Goal: Find specific page/section: Find specific page/section

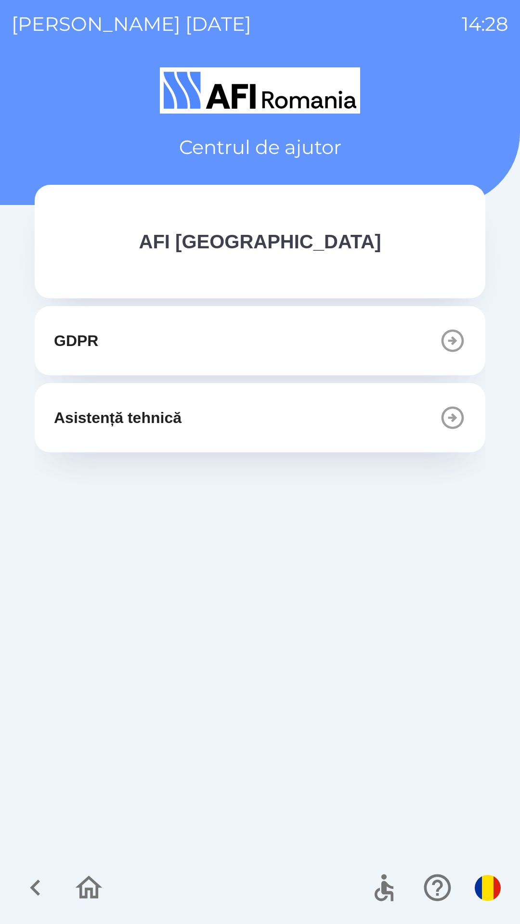
click at [486, 890] on img "button" at bounding box center [487, 888] width 26 height 26
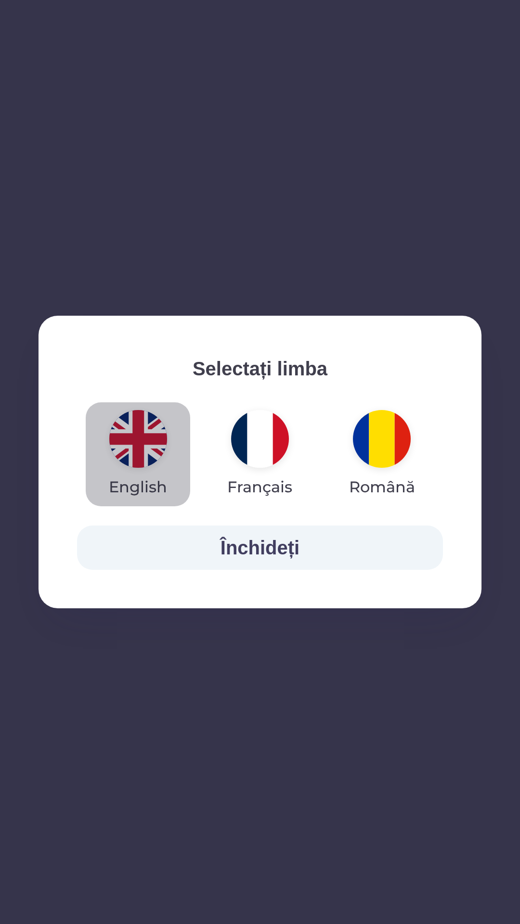
click at [147, 442] on img "button" at bounding box center [138, 439] width 58 height 58
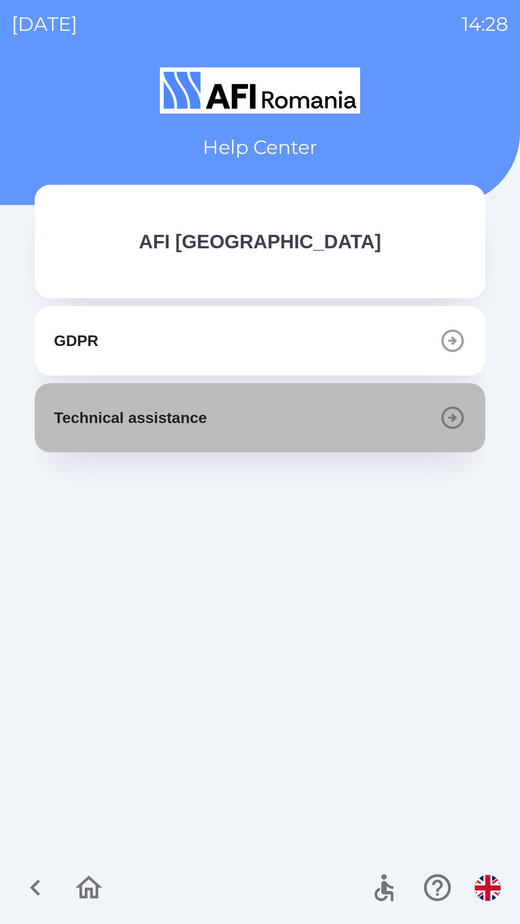
click at [223, 407] on button "Technical assistance" at bounding box center [260, 417] width 450 height 69
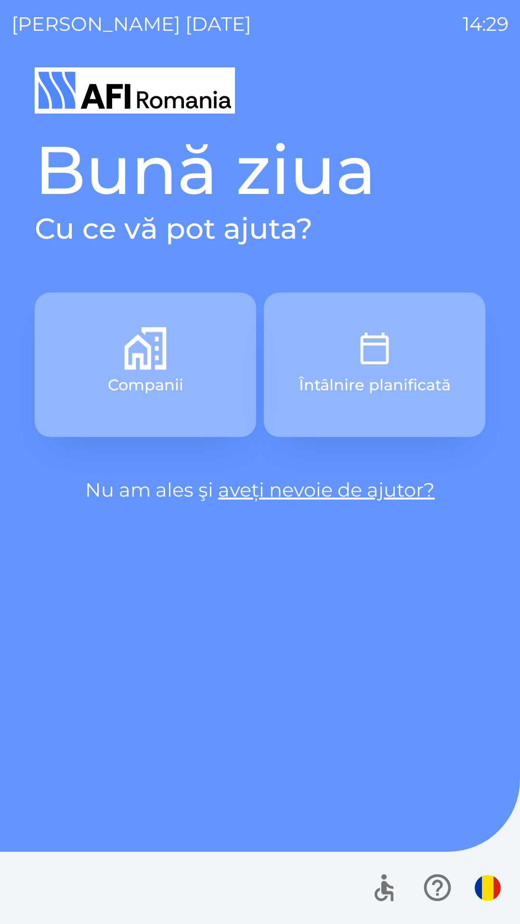
click at [332, 490] on link "aveți nevoie de ajutor?" at bounding box center [326, 490] width 216 height 24
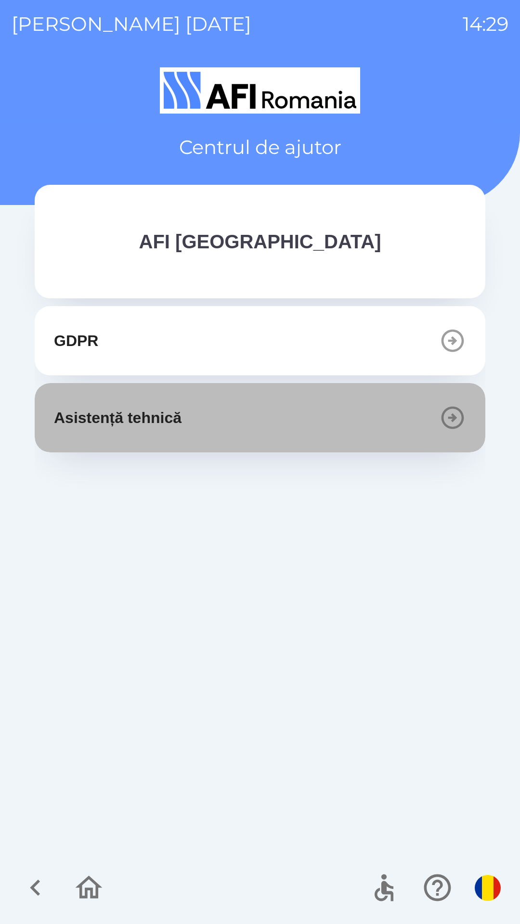
click at [236, 418] on button "Asistență tehnică" at bounding box center [260, 417] width 450 height 69
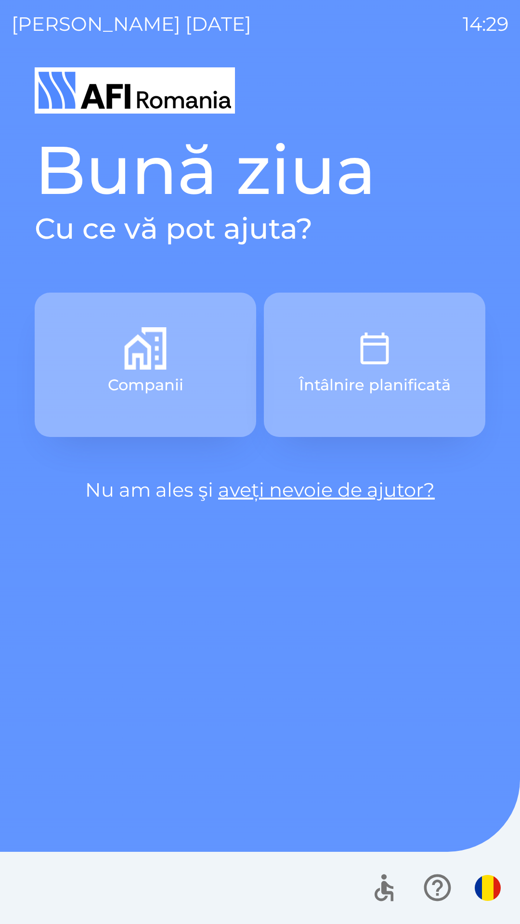
click at [488, 890] on img "button" at bounding box center [487, 888] width 26 height 26
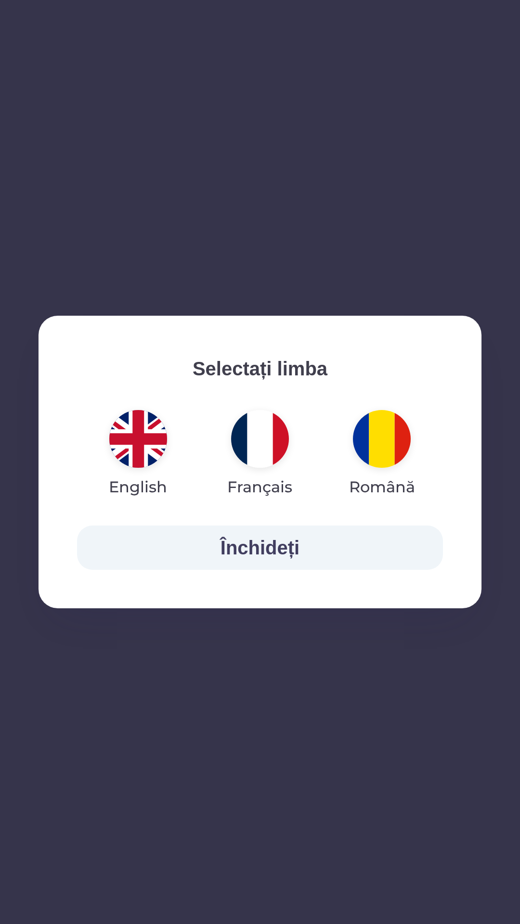
click at [138, 448] on img "button" at bounding box center [138, 439] width 58 height 58
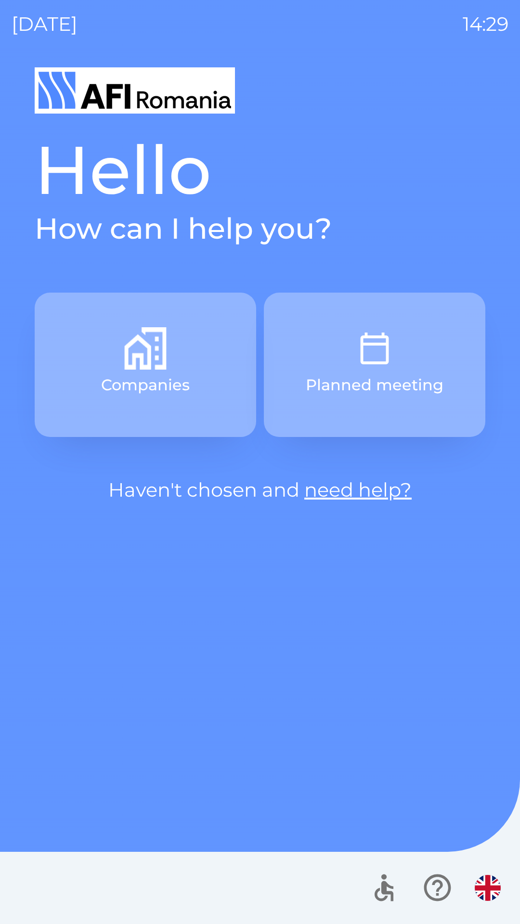
click at [341, 497] on link "need help?" at bounding box center [357, 490] width 107 height 24
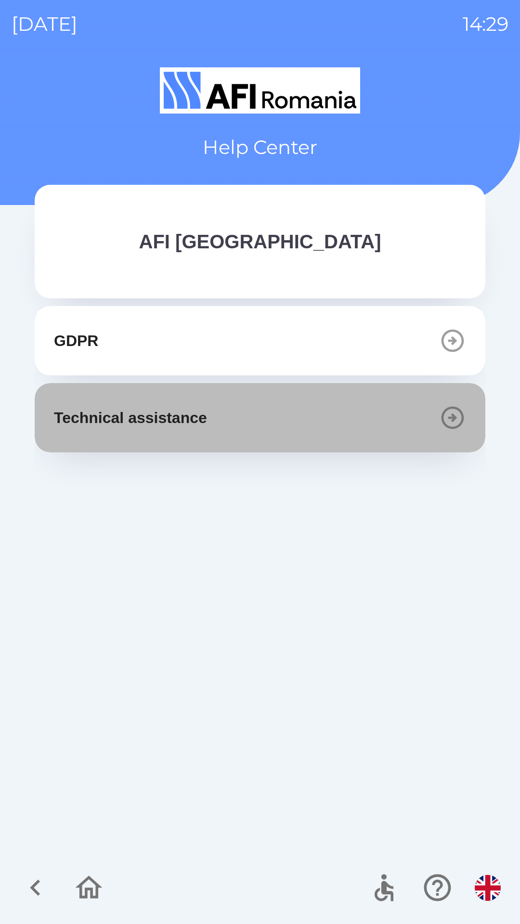
click at [255, 415] on button "Technical assistance" at bounding box center [260, 417] width 450 height 69
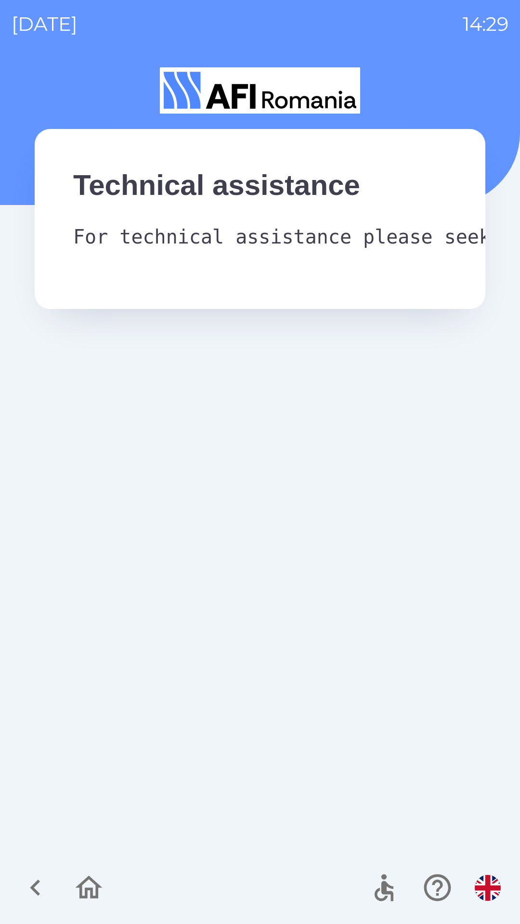
click at [485, 885] on img "button" at bounding box center [487, 888] width 26 height 26
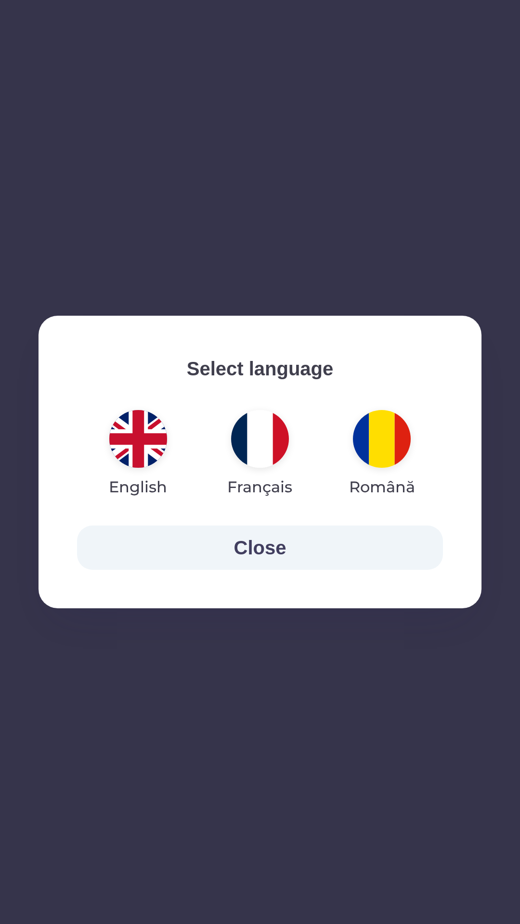
click at [253, 438] on img "button" at bounding box center [260, 439] width 58 height 58
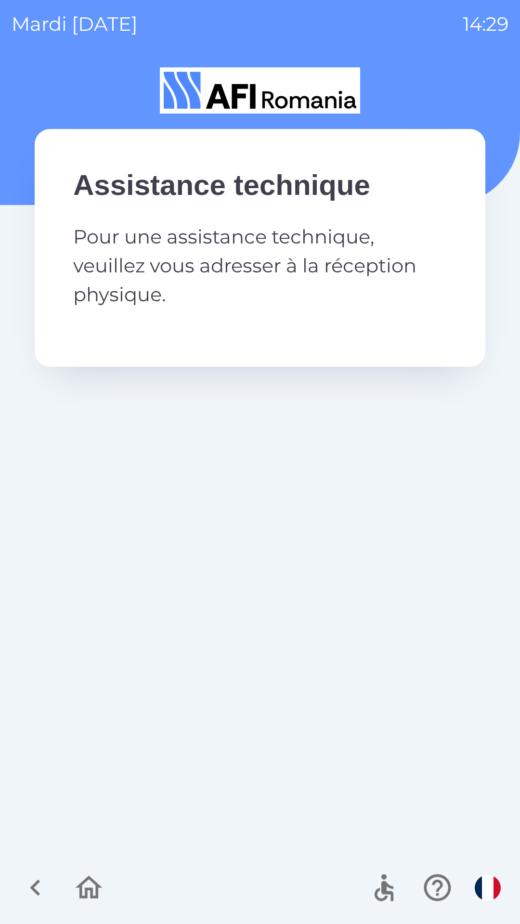
click at [86, 882] on icon "button" at bounding box center [89, 887] width 27 height 23
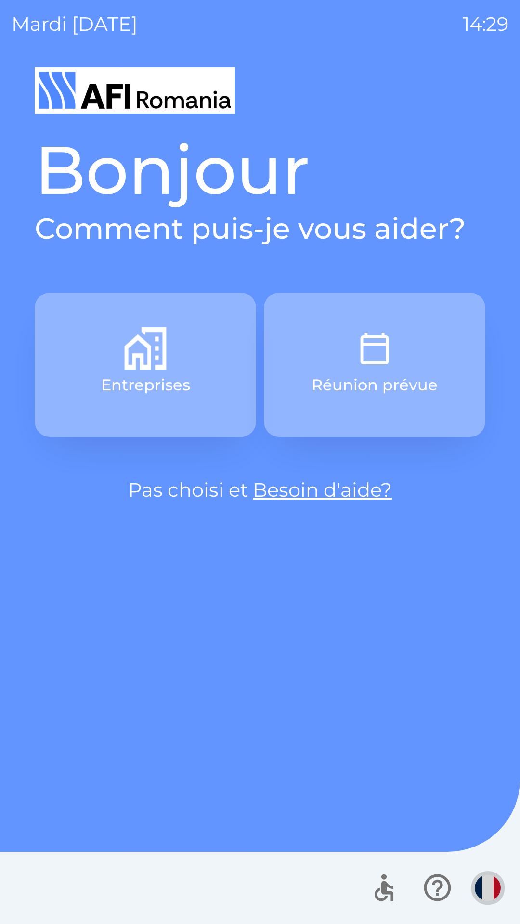
click at [486, 882] on img "button" at bounding box center [487, 888] width 26 height 26
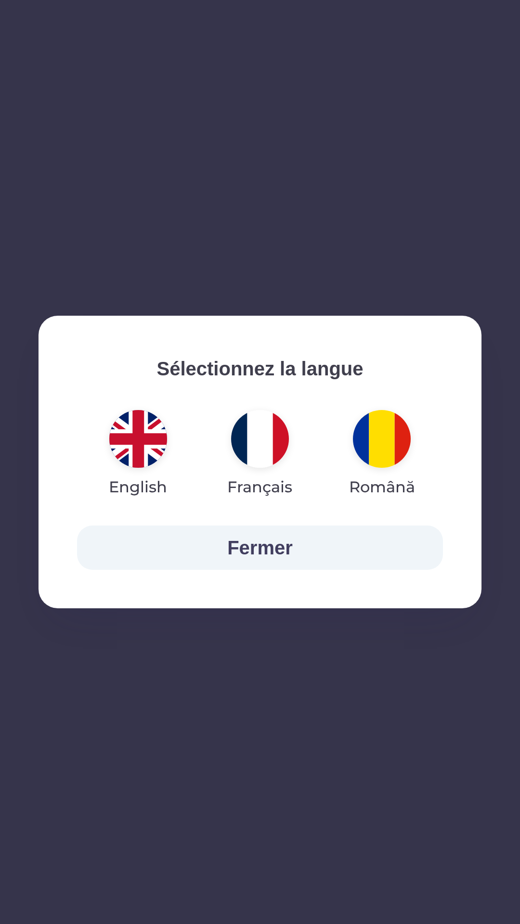
click at [137, 434] on img "button" at bounding box center [138, 439] width 58 height 58
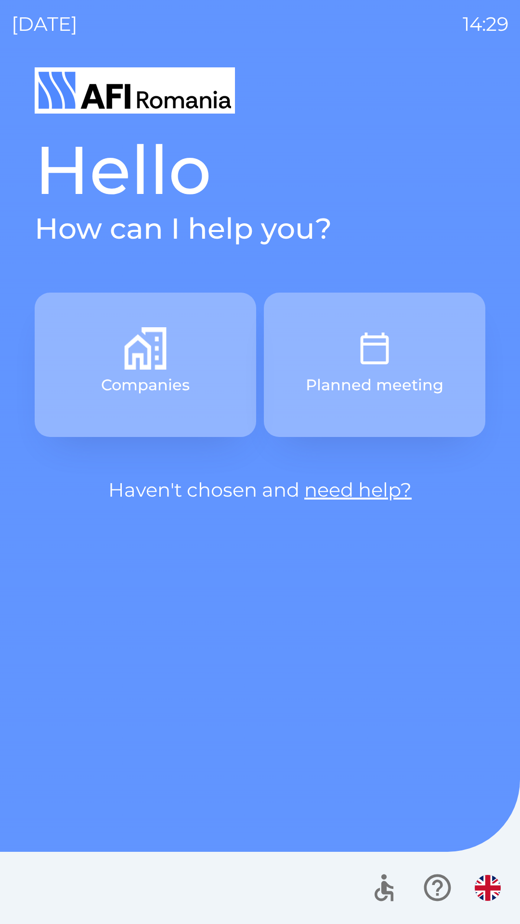
click at [142, 370] on button "Companies" at bounding box center [145, 365] width 221 height 144
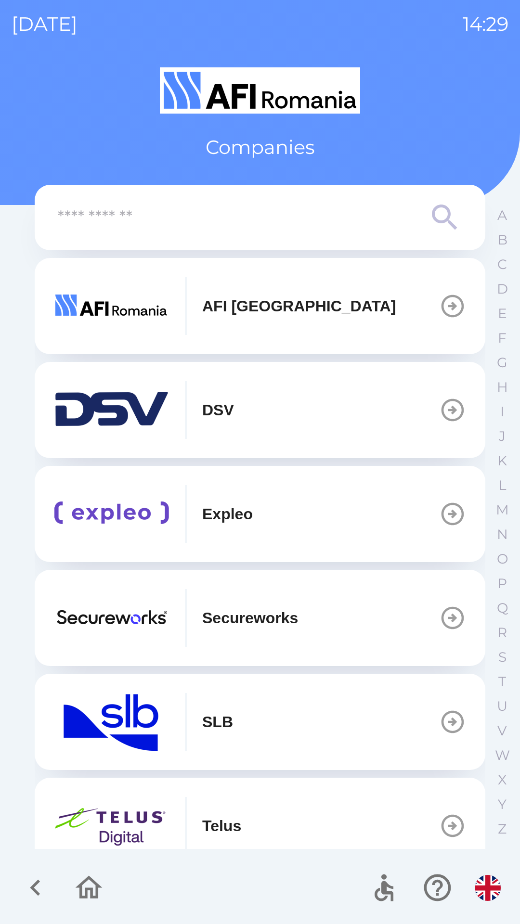
click at [343, 305] on button "AFI [GEOGRAPHIC_DATA]" at bounding box center [260, 306] width 450 height 96
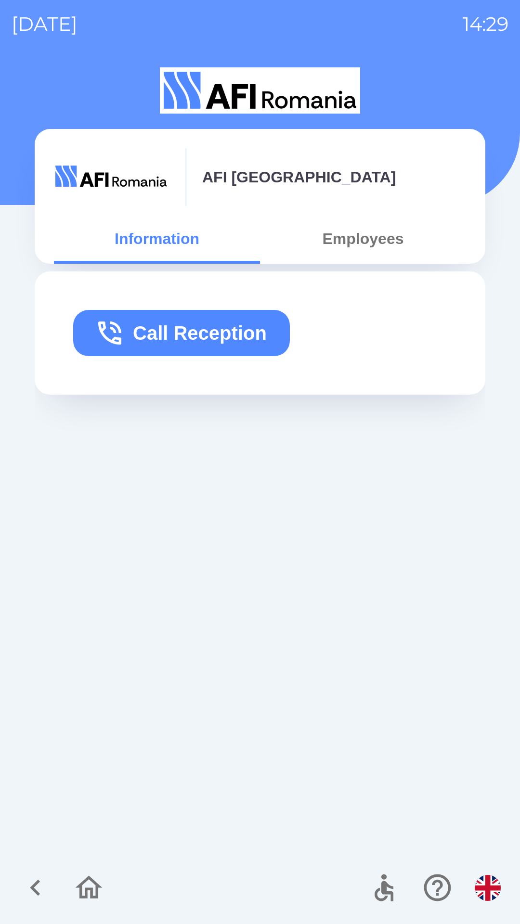
click at [371, 245] on button "Employees" at bounding box center [363, 238] width 206 height 35
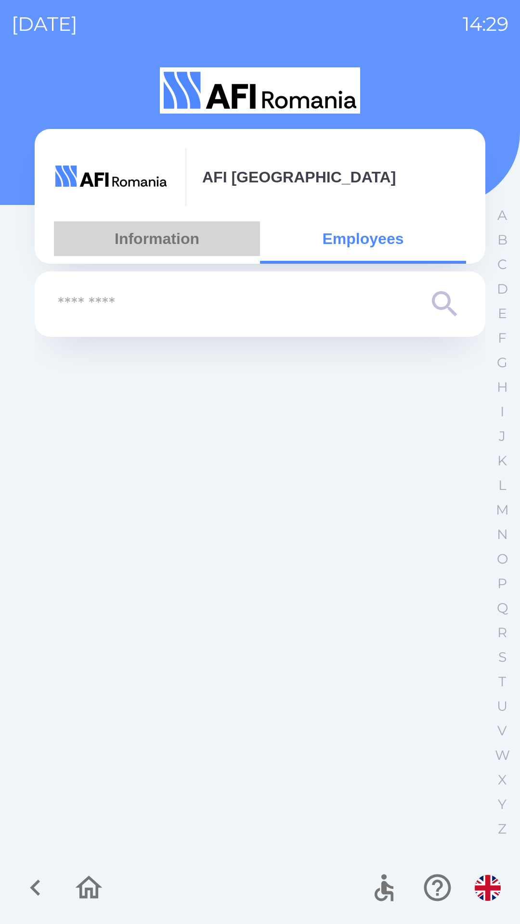
click at [182, 237] on button "Information" at bounding box center [157, 238] width 206 height 35
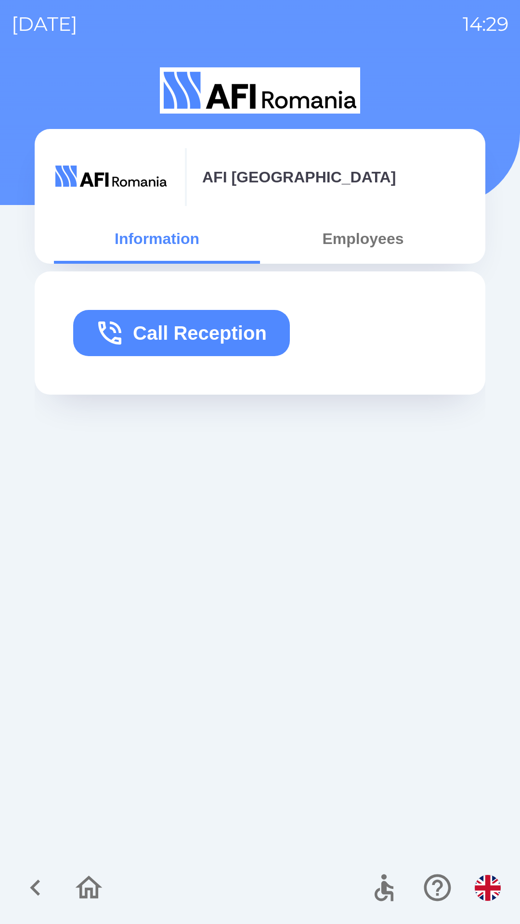
click at [78, 880] on icon "button" at bounding box center [89, 887] width 32 height 32
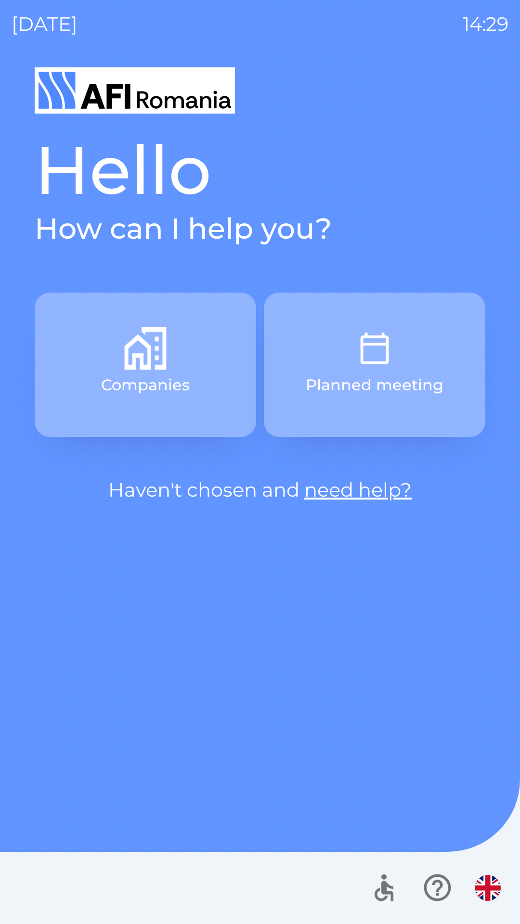
click at [381, 370] on button "Planned meeting" at bounding box center [374, 365] width 221 height 144
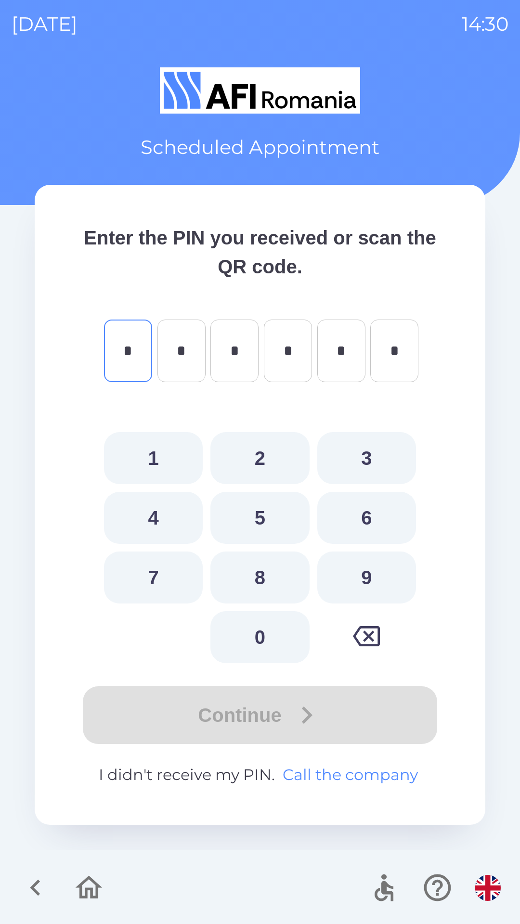
click at [398, 773] on button "Call the company" at bounding box center [350, 774] width 143 height 23
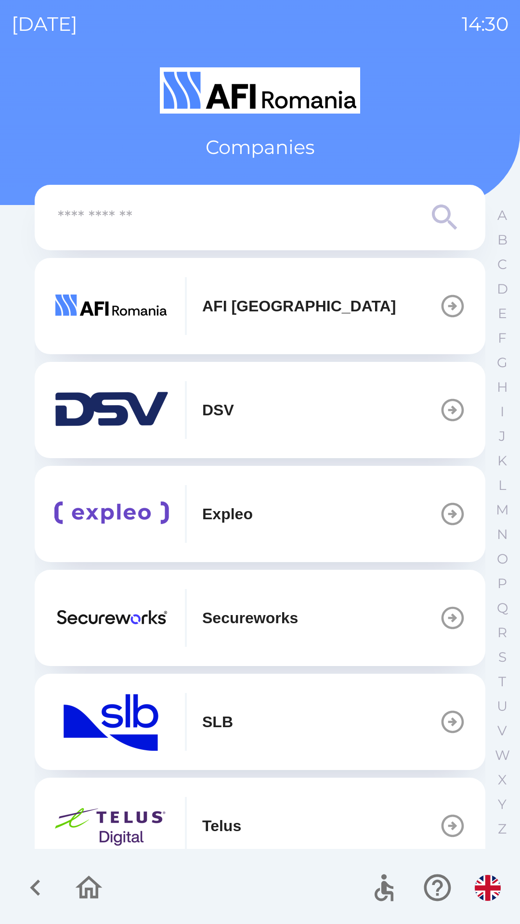
click at [86, 891] on icon "button" at bounding box center [89, 887] width 27 height 23
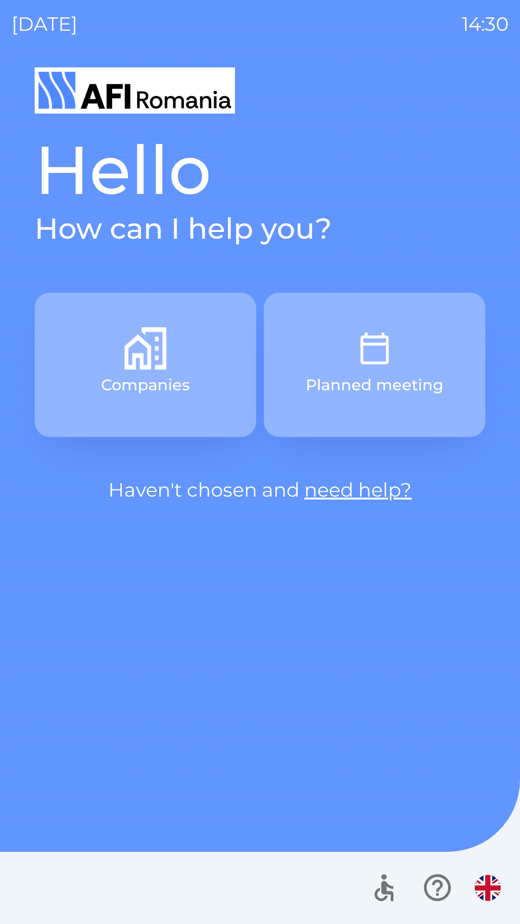
click at [197, 342] on button "Companies" at bounding box center [145, 365] width 221 height 144
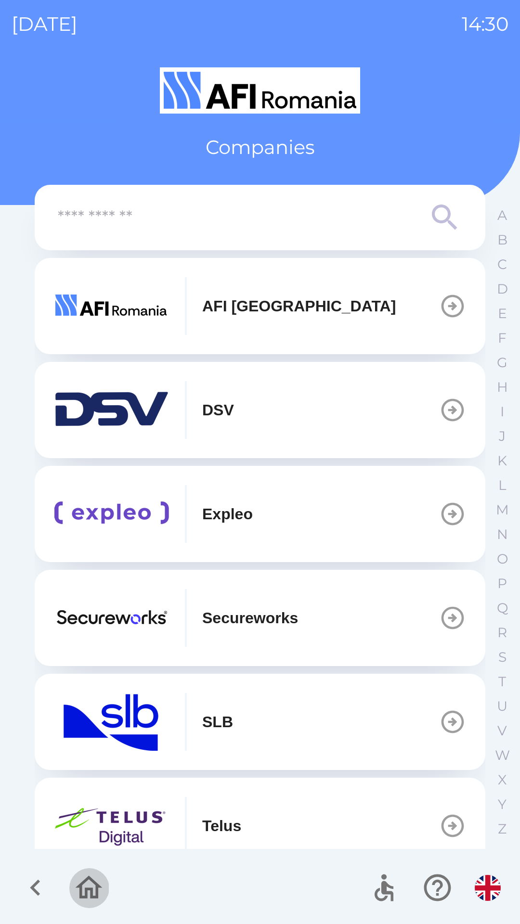
click at [84, 890] on icon "button" at bounding box center [89, 887] width 32 height 32
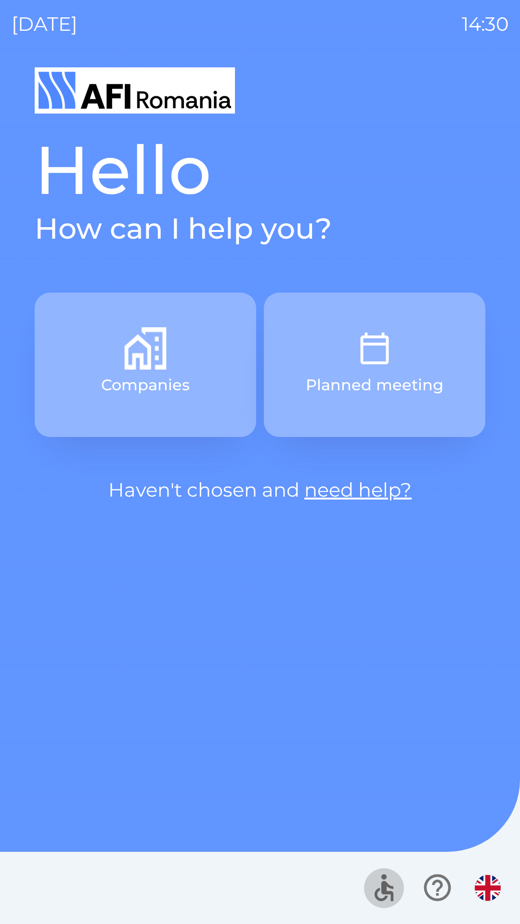
click at [381, 887] on icon "button" at bounding box center [384, 887] width 32 height 32
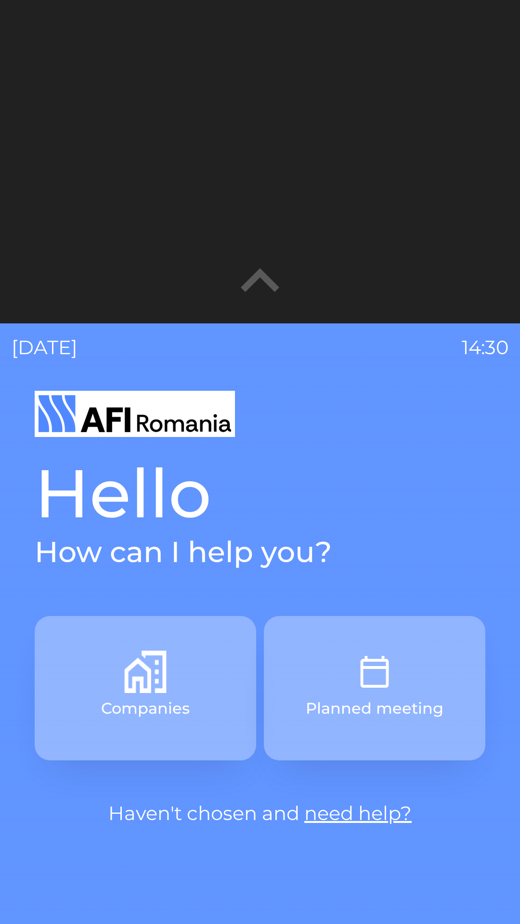
click at [264, 287] on icon "button" at bounding box center [259, 280] width 77 height 77
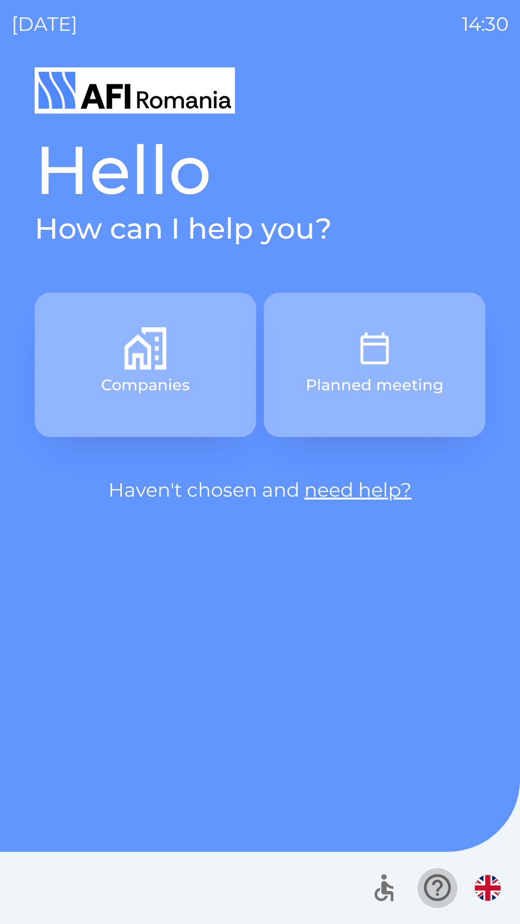
click at [429, 885] on icon "button" at bounding box center [437, 887] width 32 height 32
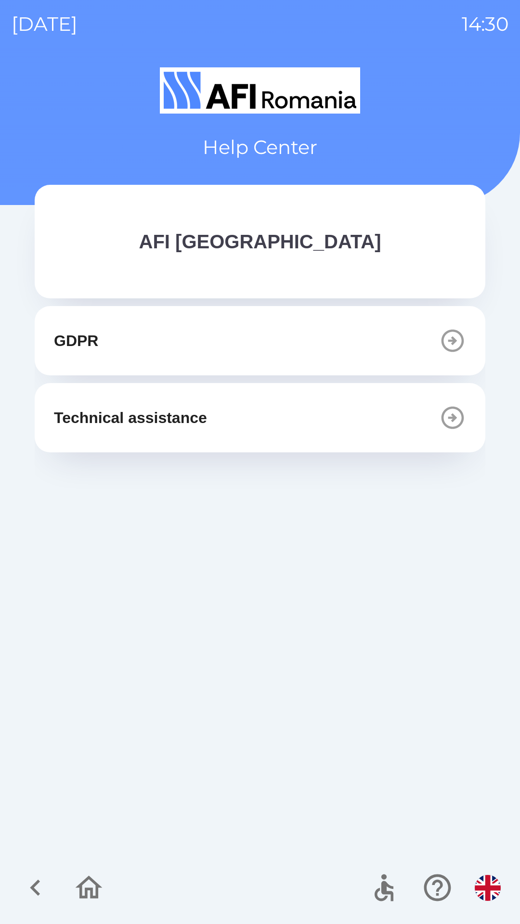
click at [320, 342] on button "GDPR" at bounding box center [260, 340] width 450 height 69
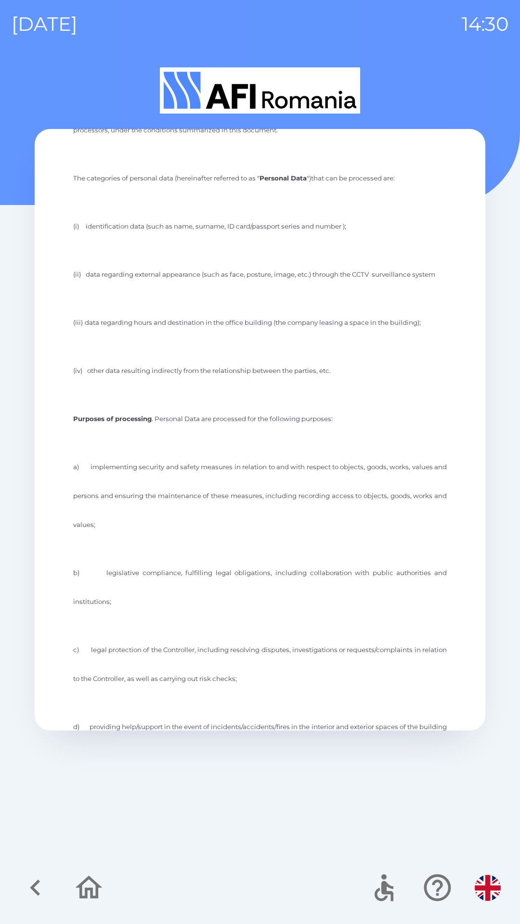
scroll to position [294, 0]
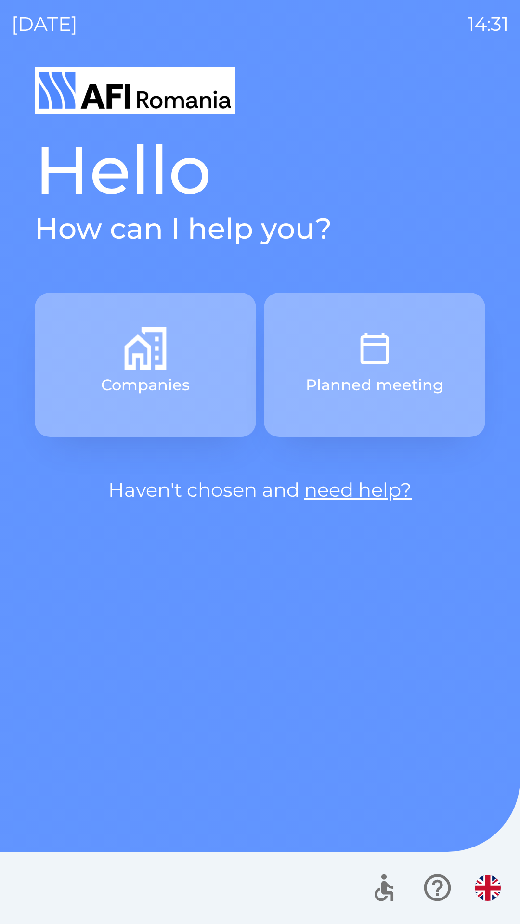
click at [379, 487] on link "need help?" at bounding box center [357, 490] width 107 height 24
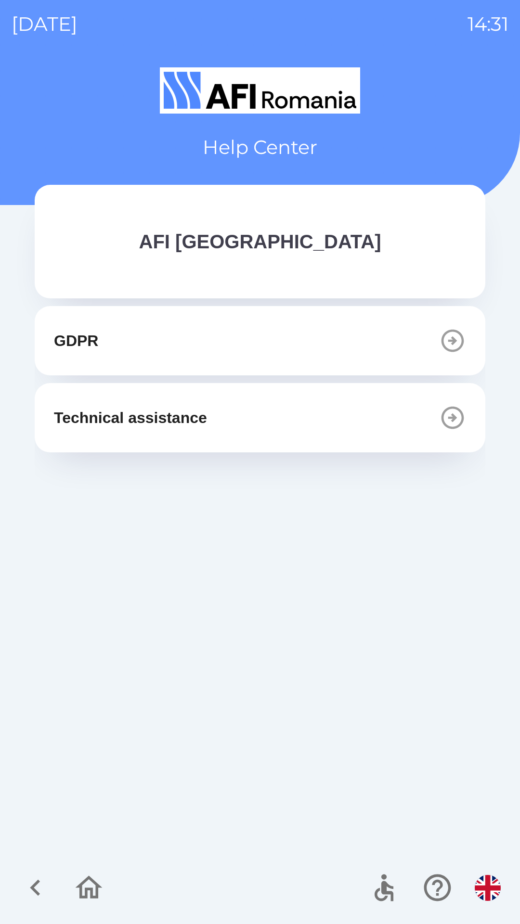
click at [294, 344] on button "GDPR" at bounding box center [260, 340] width 450 height 69
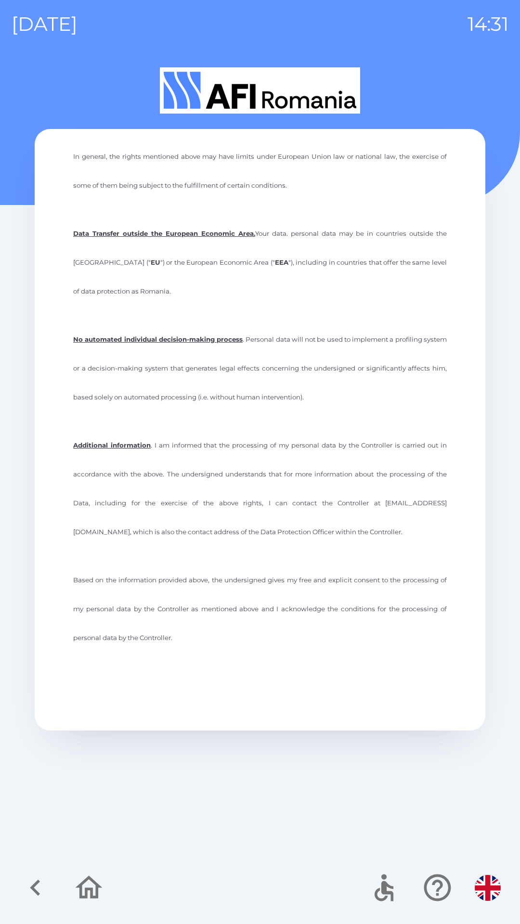
scroll to position [2099, 0]
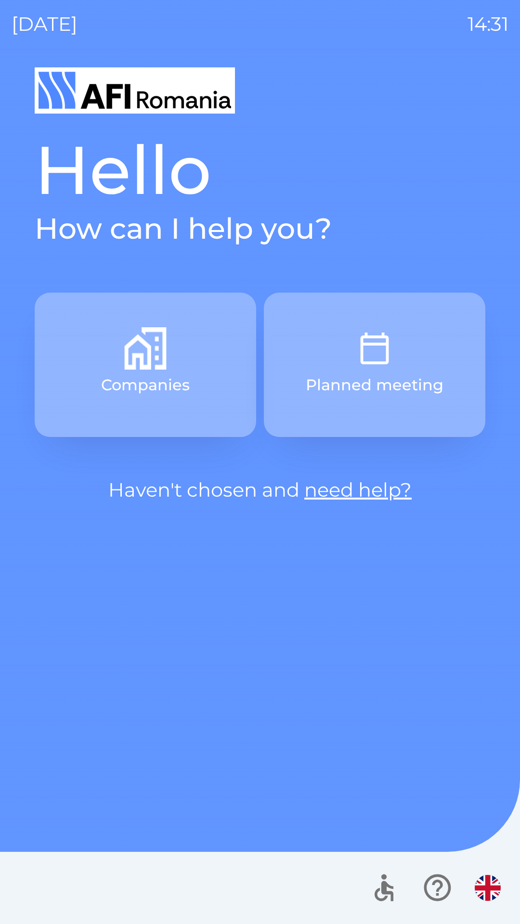
click at [372, 493] on link "need help?" at bounding box center [357, 490] width 107 height 24
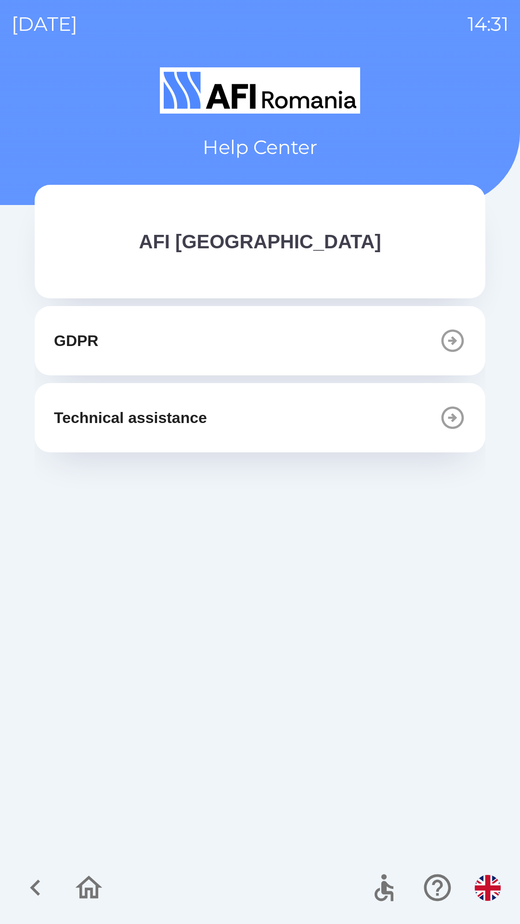
click at [323, 335] on button "GDPR" at bounding box center [260, 340] width 450 height 69
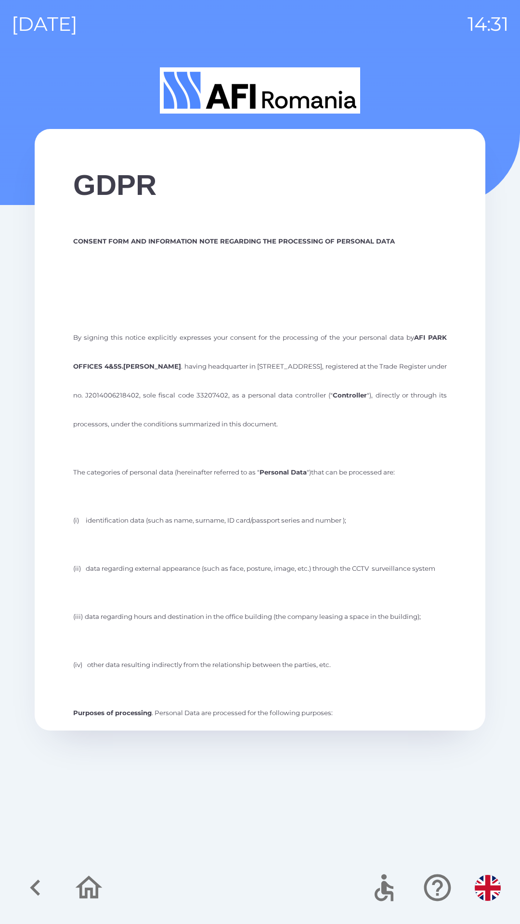
click at [95, 877] on icon "button" at bounding box center [89, 887] width 32 height 32
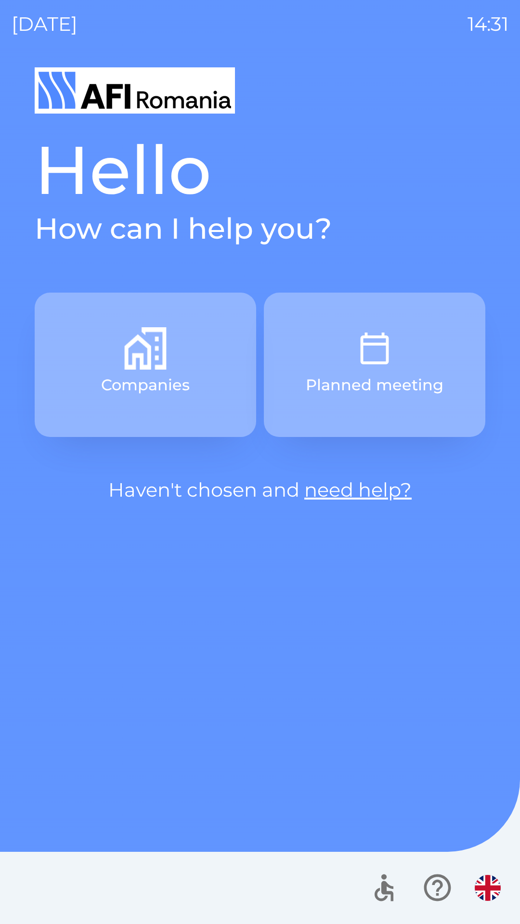
click at [382, 491] on link "need help?" at bounding box center [357, 490] width 107 height 24
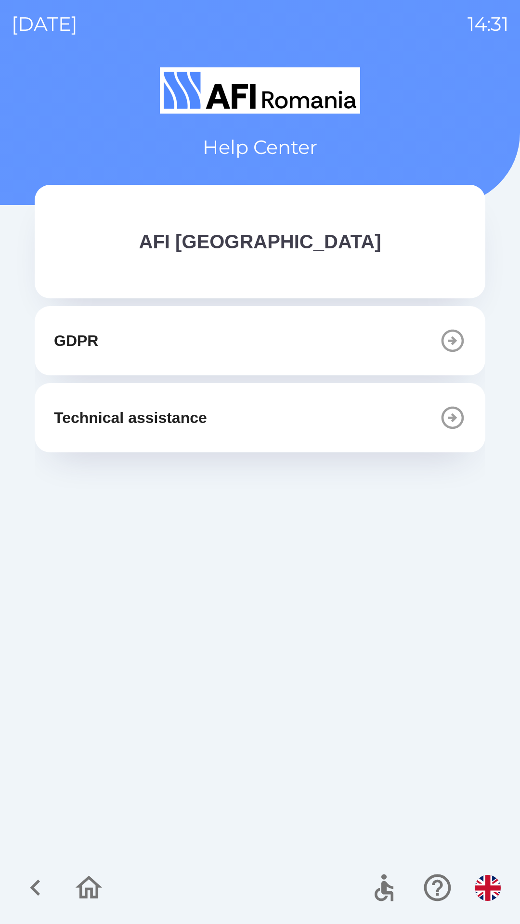
click at [87, 883] on icon "button" at bounding box center [89, 887] width 32 height 32
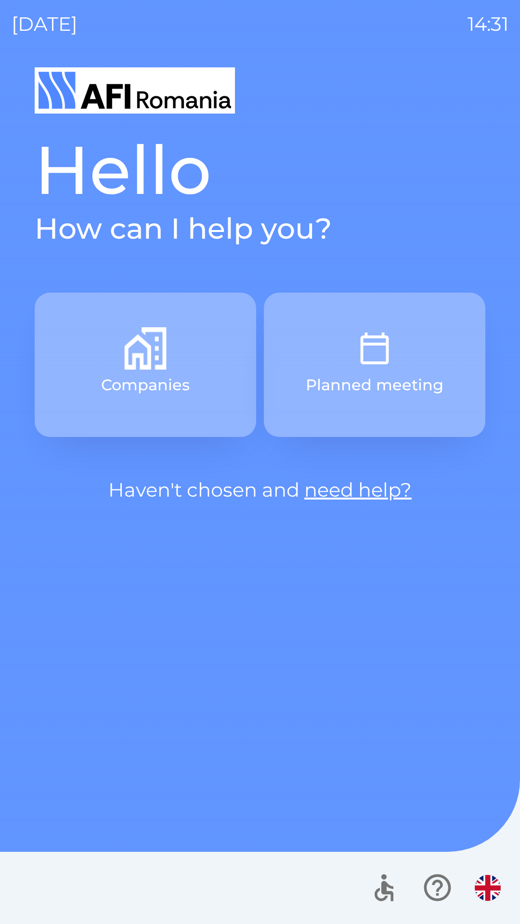
click at [185, 320] on button "Companies" at bounding box center [145, 365] width 221 height 144
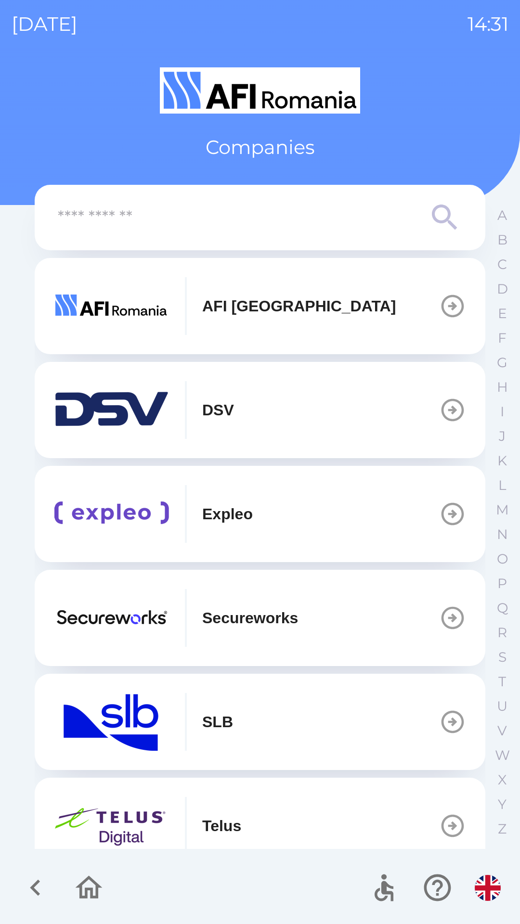
click at [343, 324] on button "AFI [GEOGRAPHIC_DATA]" at bounding box center [260, 306] width 450 height 96
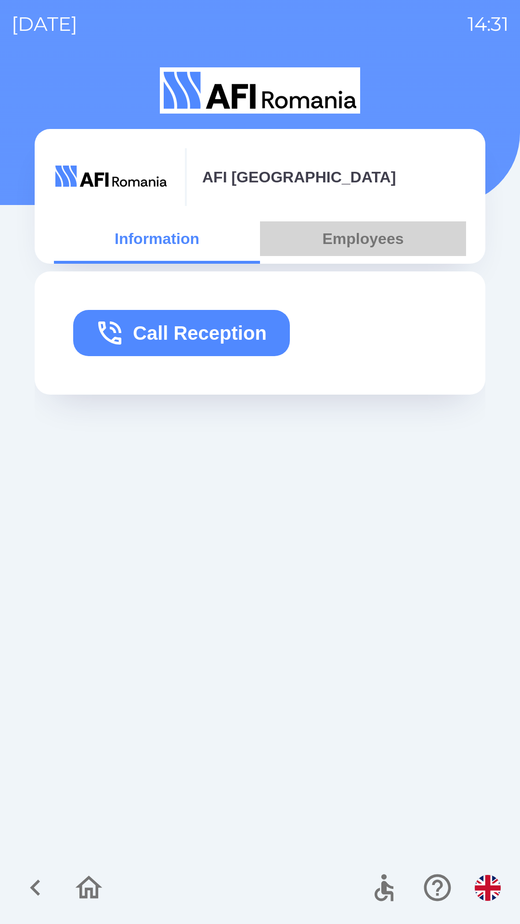
click at [380, 237] on button "Employees" at bounding box center [363, 238] width 206 height 35
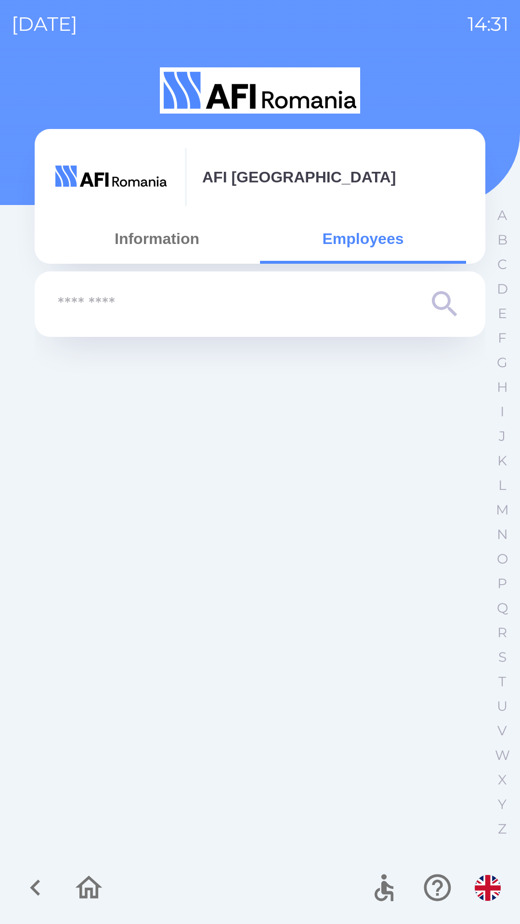
click at [84, 899] on icon "button" at bounding box center [89, 887] width 32 height 32
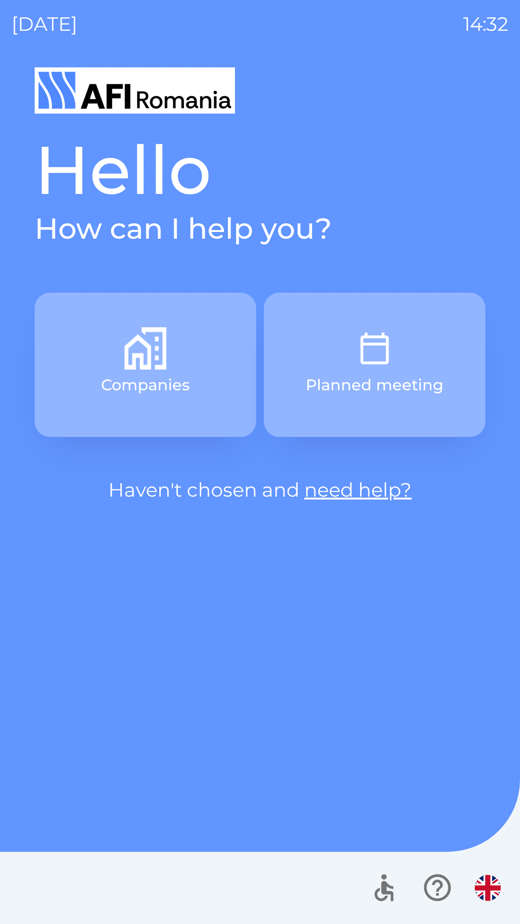
click at [431, 880] on icon "button" at bounding box center [437, 887] width 32 height 32
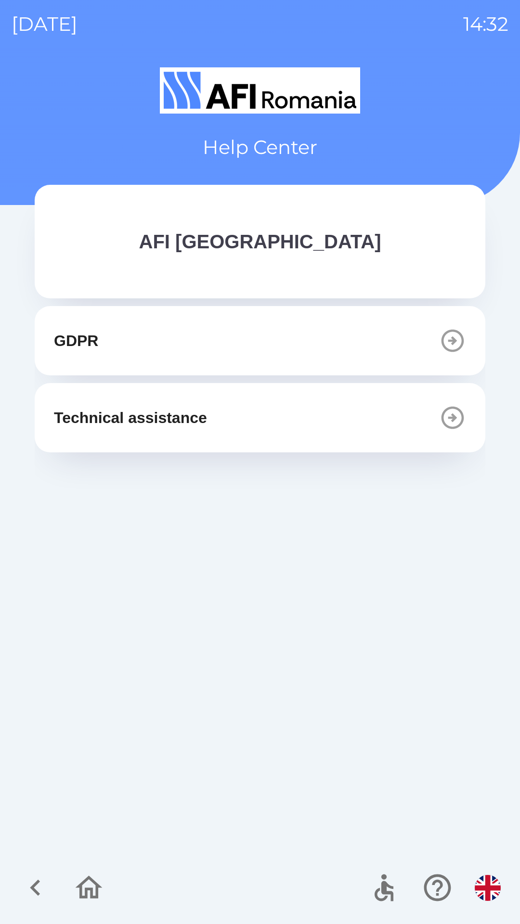
click at [312, 411] on button "Technical assistance" at bounding box center [260, 417] width 450 height 69
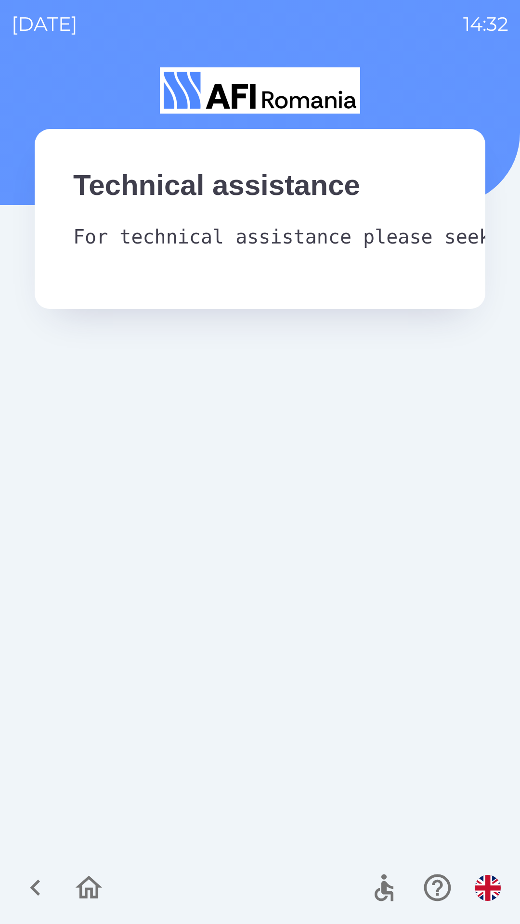
click at [78, 891] on icon "button" at bounding box center [89, 887] width 32 height 32
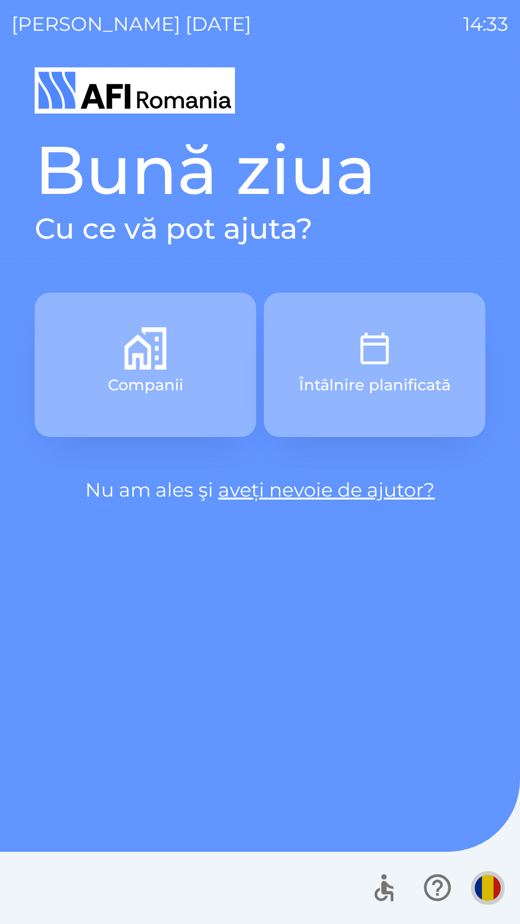
click at [484, 885] on img "button" at bounding box center [487, 888] width 26 height 26
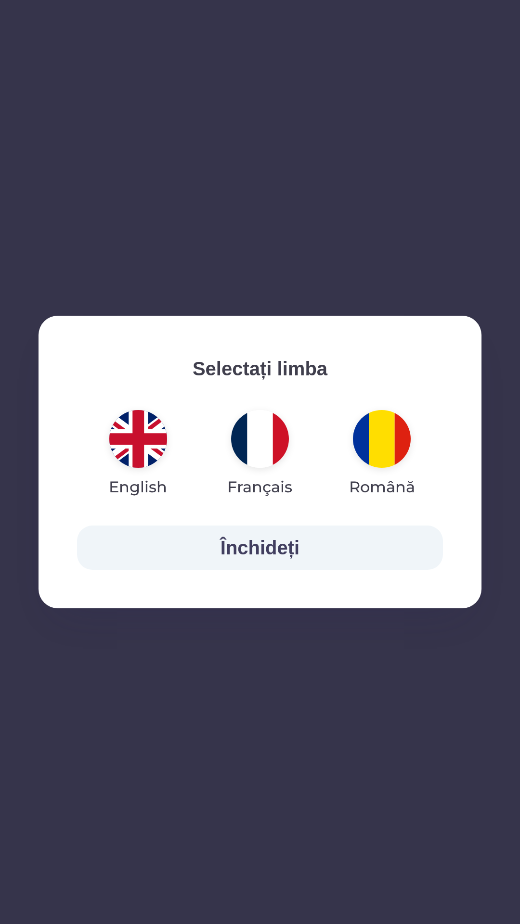
click at [135, 434] on img "button" at bounding box center [138, 439] width 58 height 58
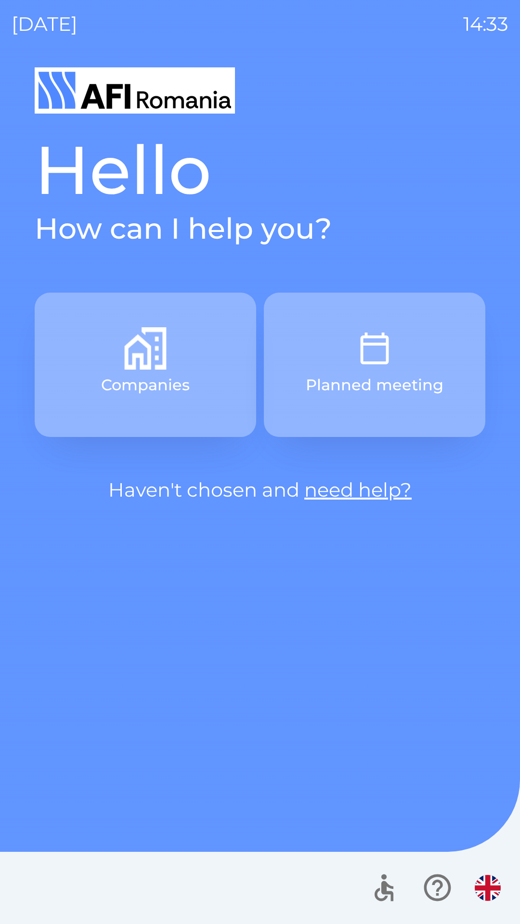
click at [372, 481] on link "need help?" at bounding box center [357, 490] width 107 height 24
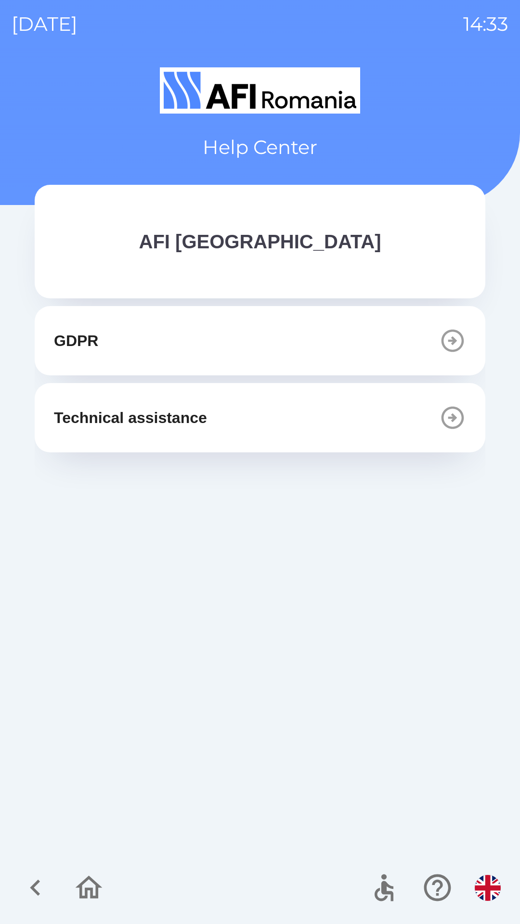
click at [380, 418] on button "Technical assistance" at bounding box center [260, 417] width 450 height 69
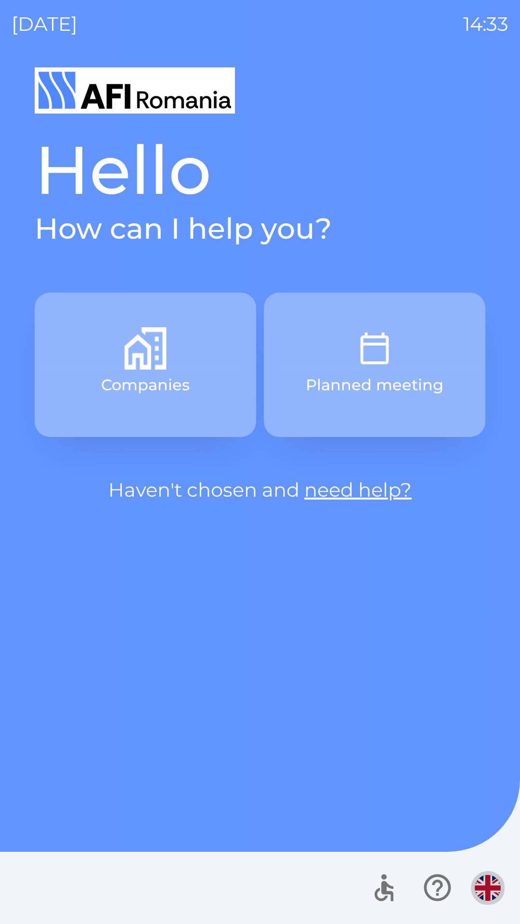
click at [486, 893] on img "button" at bounding box center [487, 888] width 26 height 26
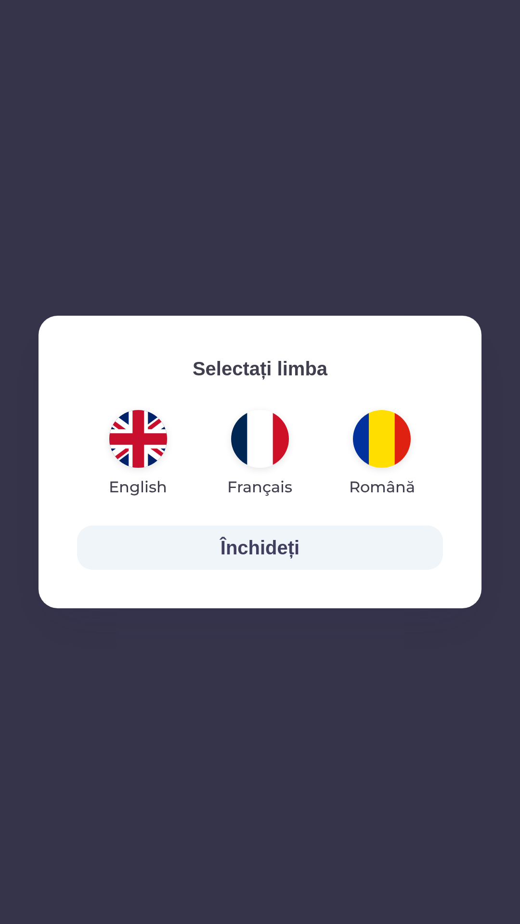
click at [142, 428] on img "button" at bounding box center [138, 439] width 58 height 58
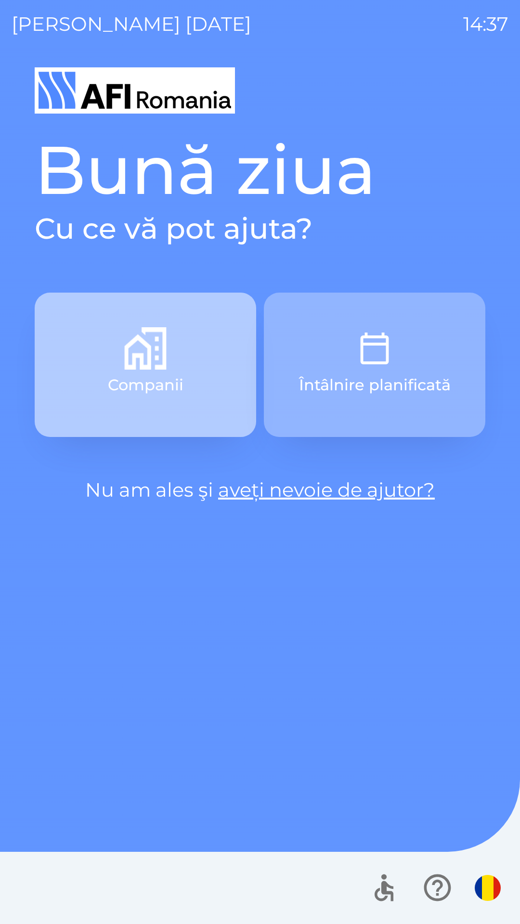
click at [197, 366] on button "Companii" at bounding box center [145, 365] width 221 height 144
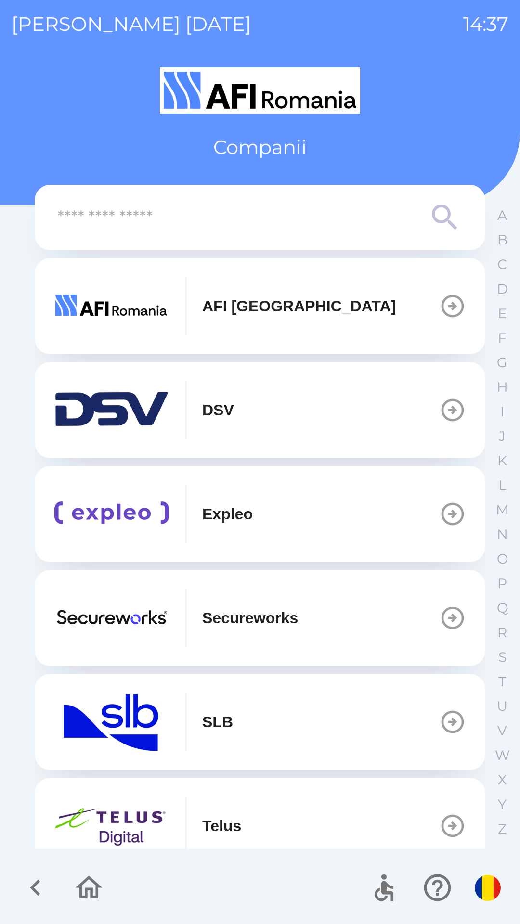
click at [154, 411] on img "button" at bounding box center [111, 410] width 115 height 58
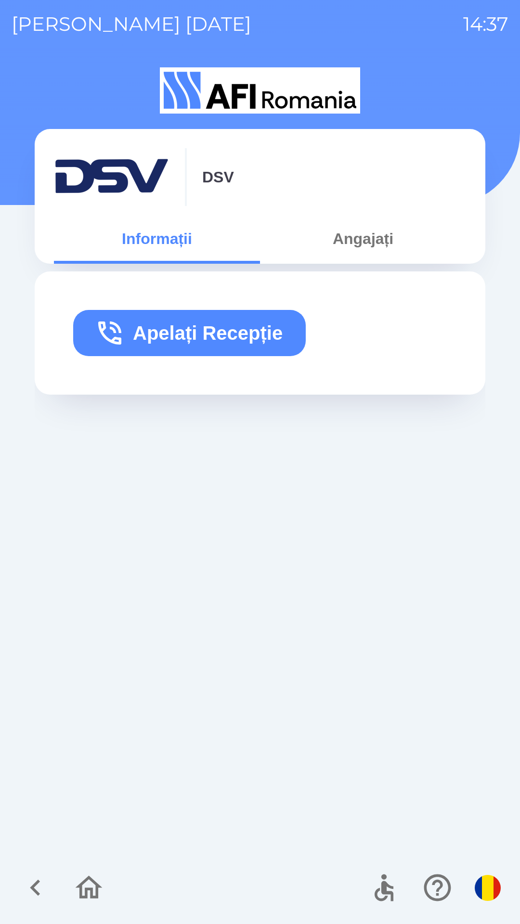
click at [359, 252] on button "Angajați" at bounding box center [363, 238] width 206 height 35
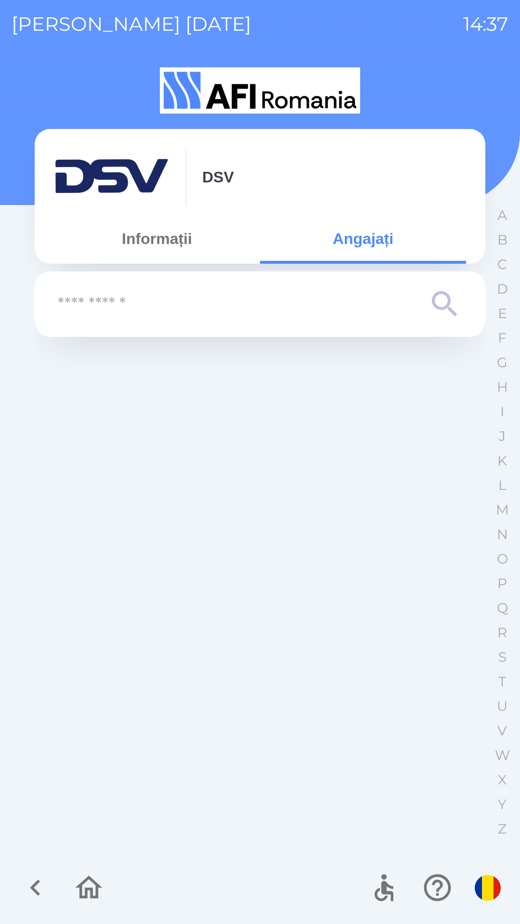
click at [153, 234] on button "Informații" at bounding box center [157, 238] width 206 height 35
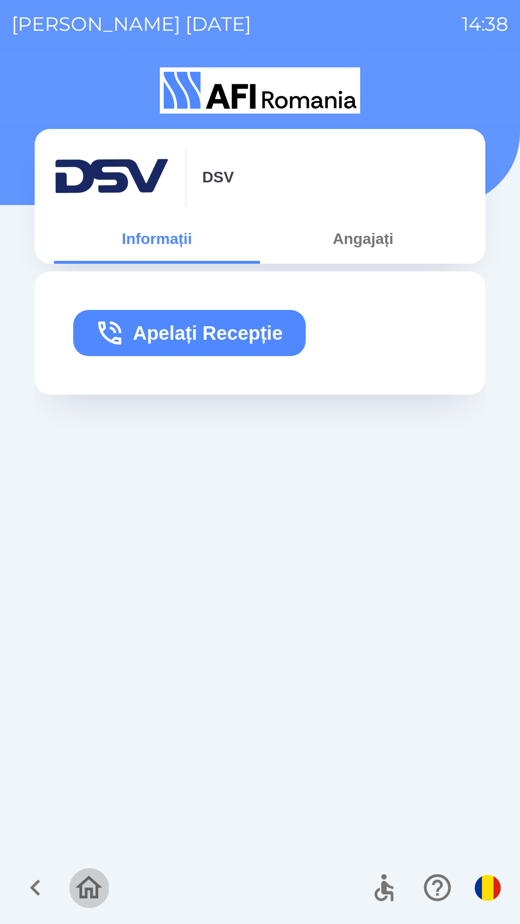
click at [104, 894] on icon "button" at bounding box center [89, 887] width 32 height 32
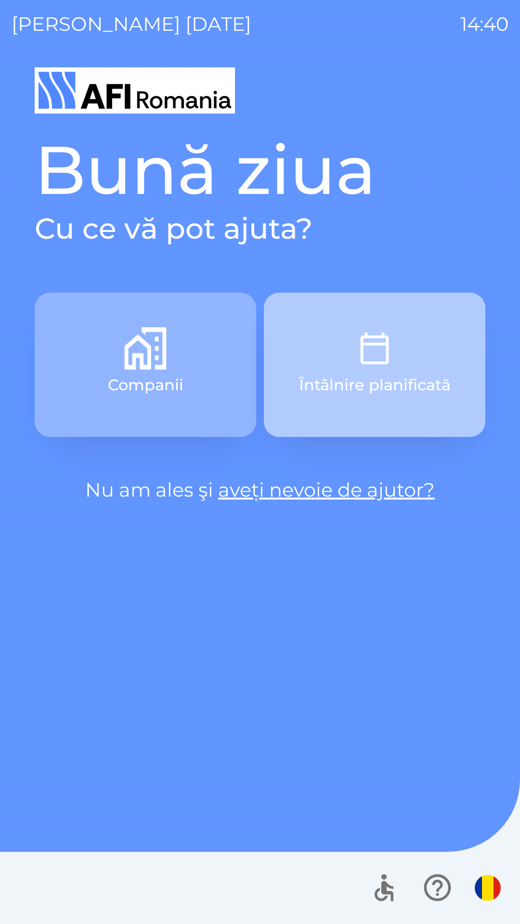
click at [410, 372] on button "Întâlnire planificată" at bounding box center [374, 365] width 221 height 144
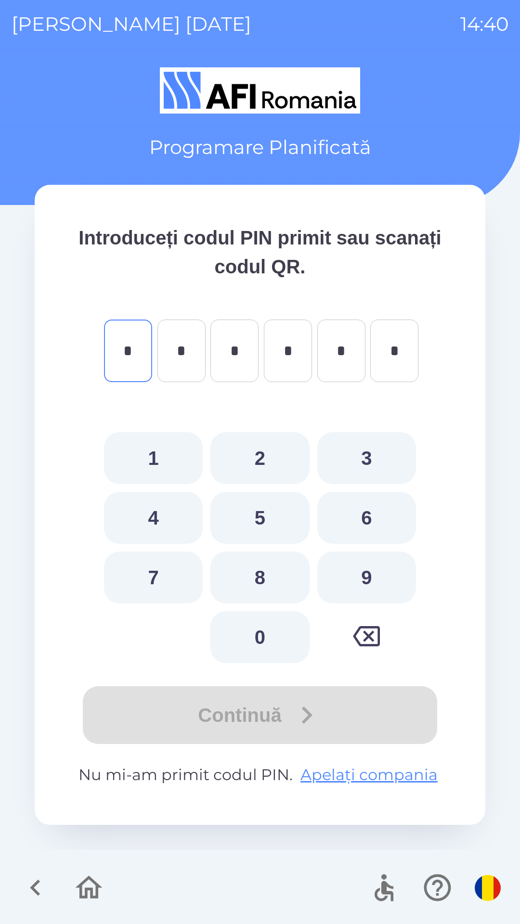
click at [97, 882] on icon "button" at bounding box center [89, 887] width 32 height 32
